Goal: Entertainment & Leisure: Consume media (video, audio)

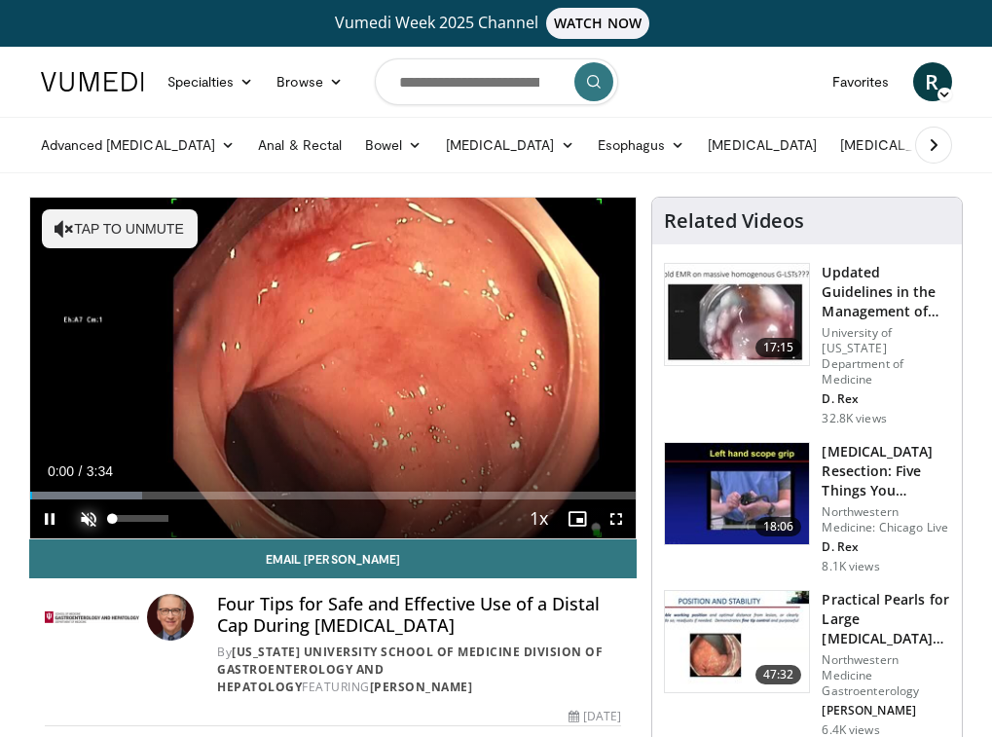
click at [91, 511] on span "Video Player" at bounding box center [88, 518] width 39 height 39
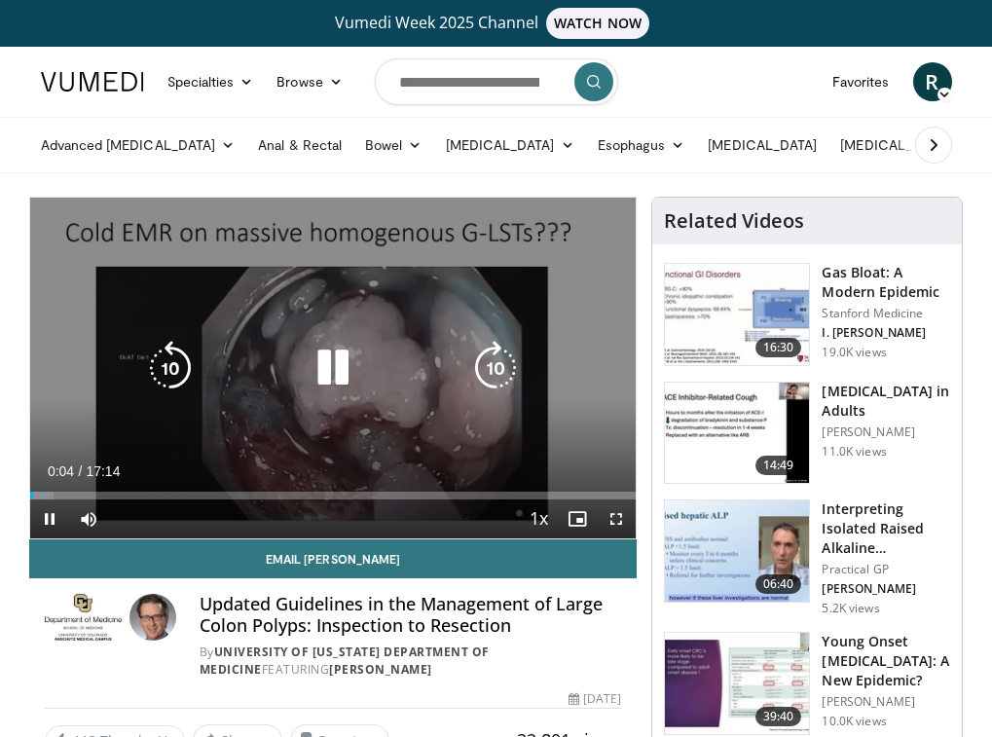
click at [335, 352] on icon "Video Player" at bounding box center [333, 368] width 55 height 55
